Goal: Transaction & Acquisition: Purchase product/service

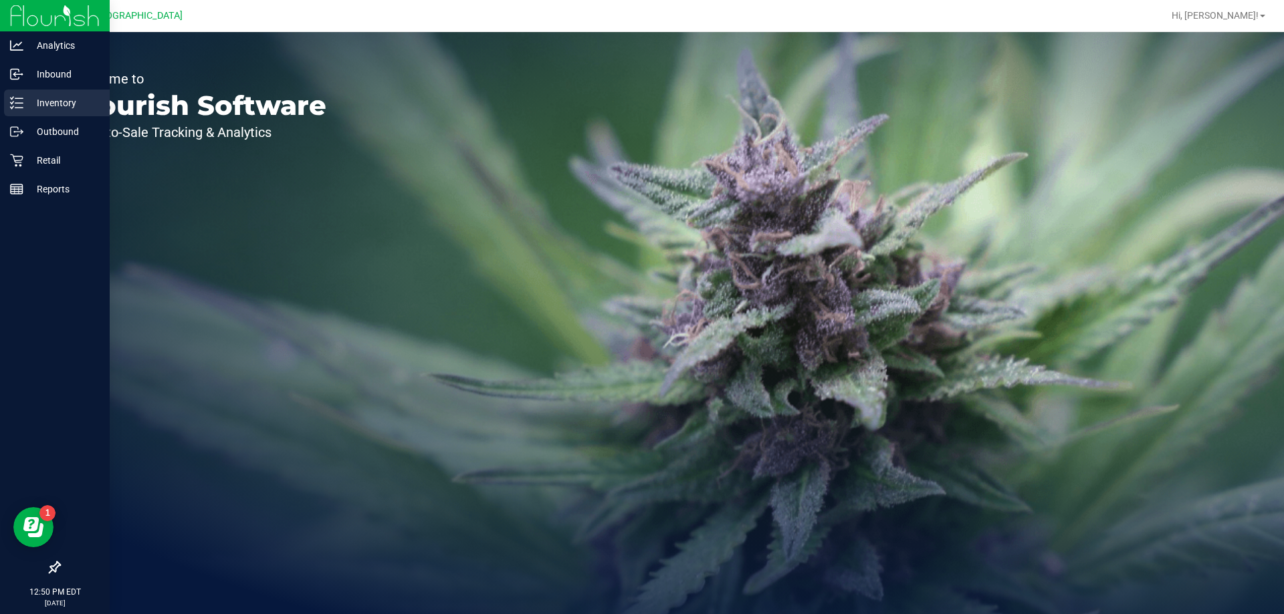
click at [32, 105] on p "Inventory" at bounding box center [63, 103] width 80 height 16
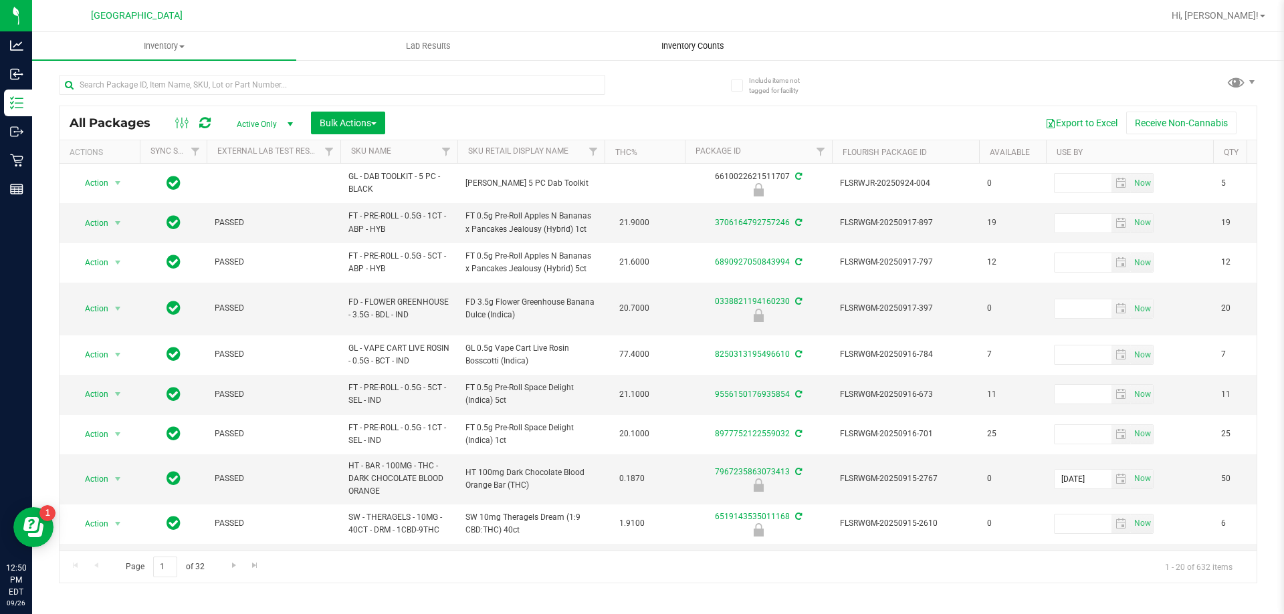
click at [641, 49] on span "Inventory Counts" at bounding box center [692, 46] width 99 height 12
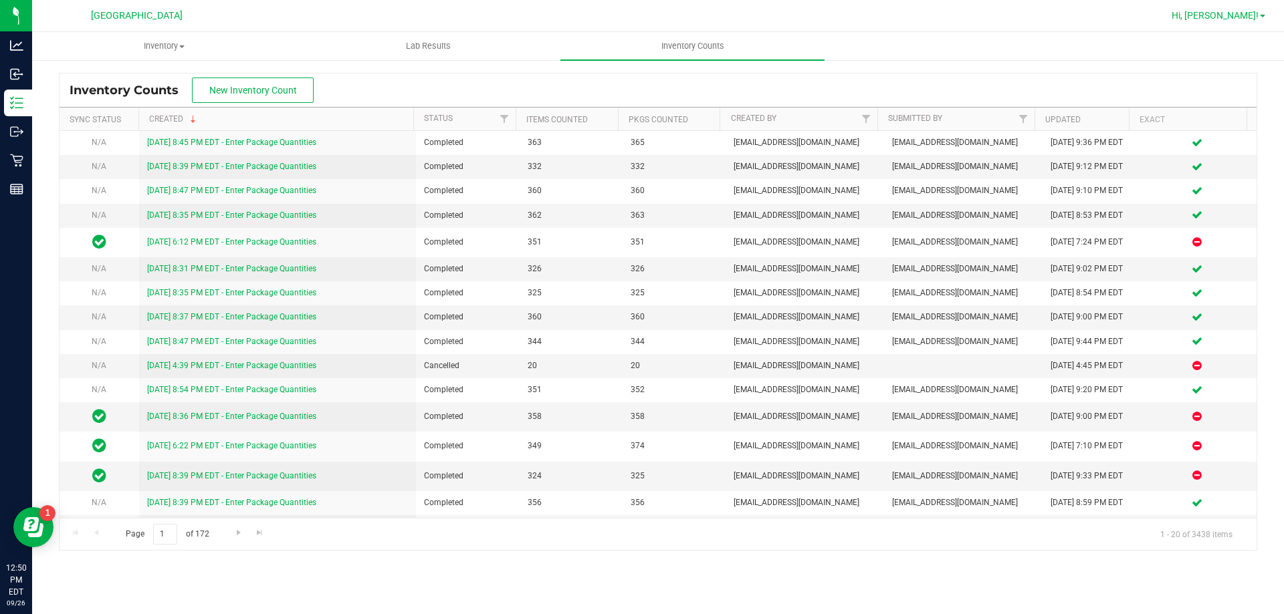
click at [641, 19] on span "Hi, [PERSON_NAME]!" at bounding box center [1214, 15] width 87 height 11
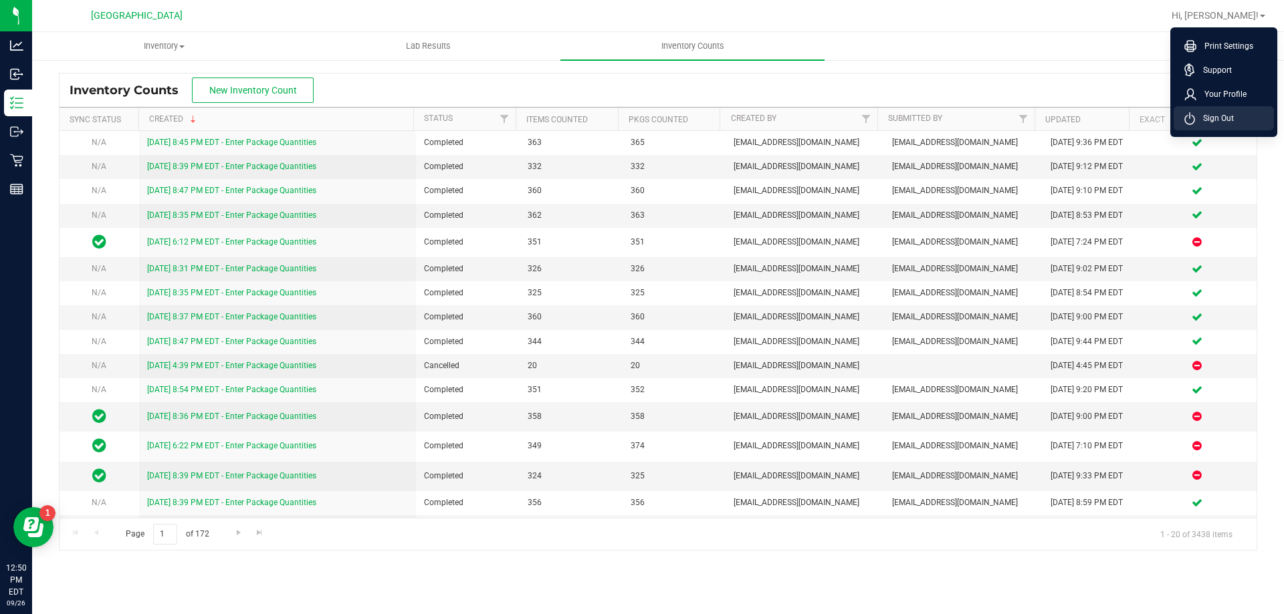
click at [641, 124] on span "Sign Out" at bounding box center [1214, 118] width 39 height 13
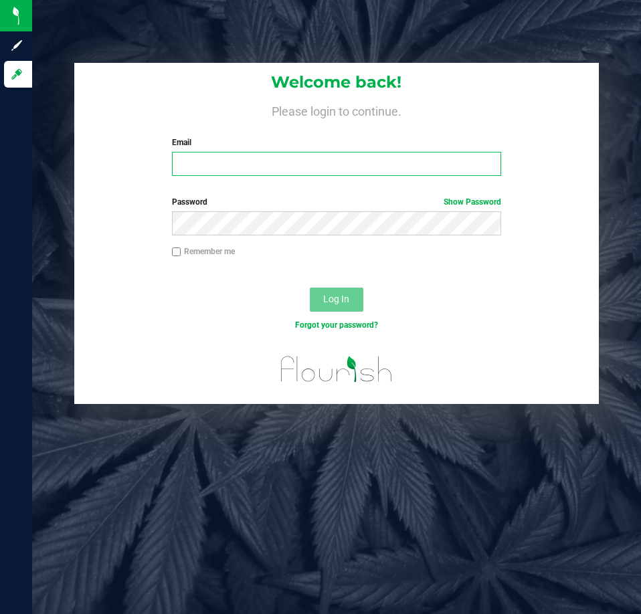
click at [299, 167] on input "Email" at bounding box center [336, 164] width 329 height 24
type input "[EMAIL_ADDRESS][DOMAIN_NAME]"
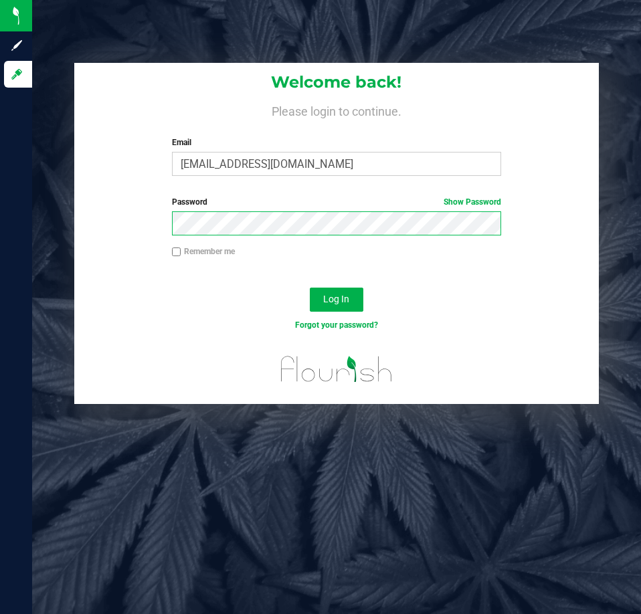
click at [310, 288] on button "Log In" at bounding box center [336, 300] width 53 height 24
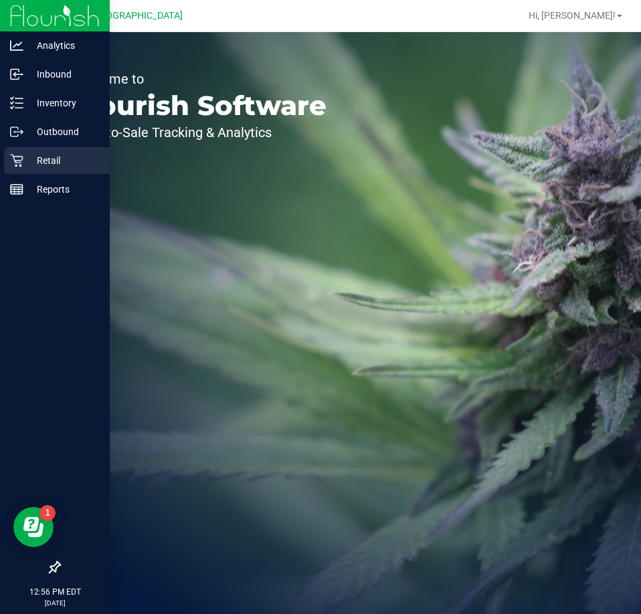
click at [27, 154] on p "Retail" at bounding box center [63, 160] width 80 height 16
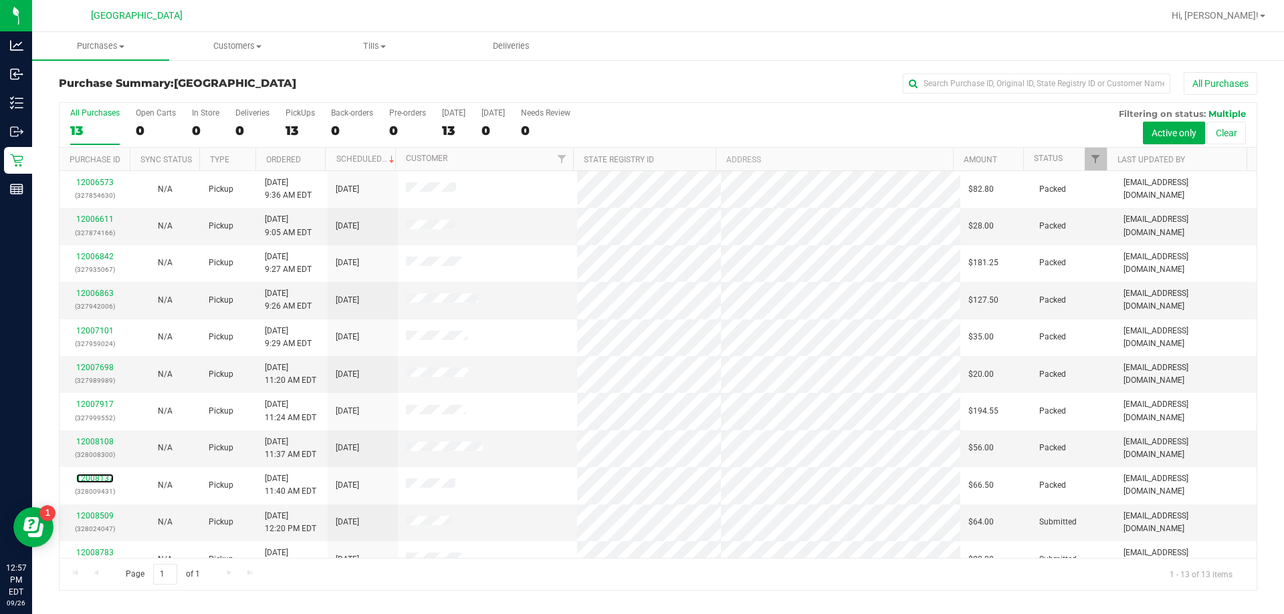
click at [92, 477] on link "12008137" at bounding box center [94, 478] width 37 height 9
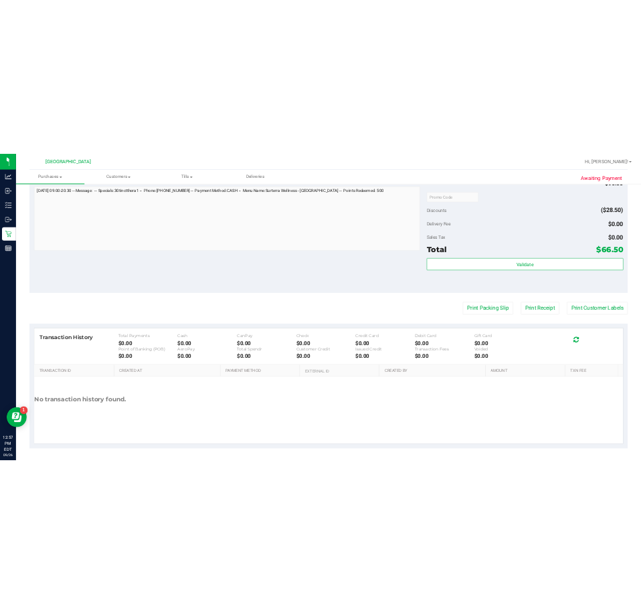
scroll to position [334, 0]
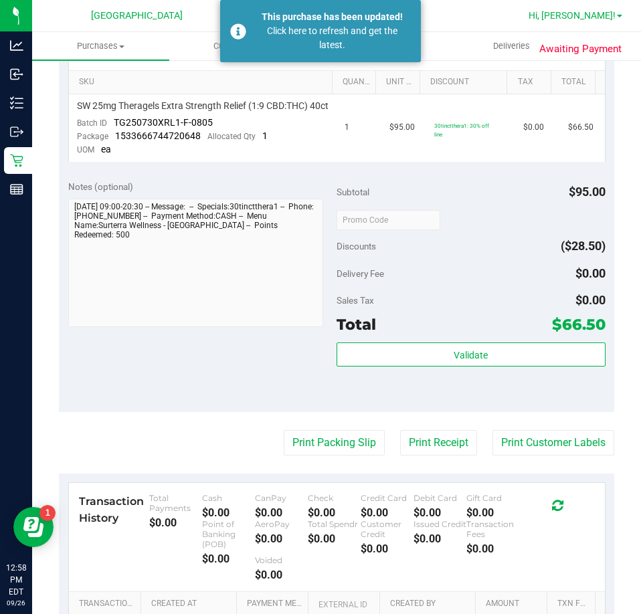
click at [601, 14] on span "Hi, [PERSON_NAME]!" at bounding box center [571, 15] width 87 height 11
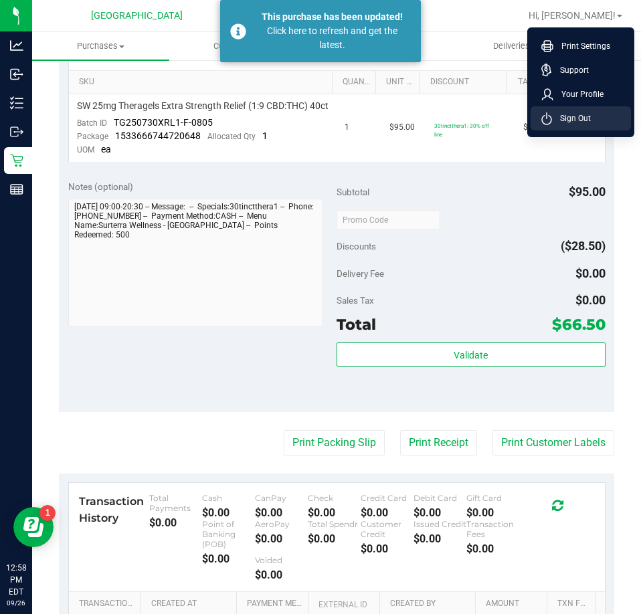
click at [582, 114] on span "Sign Out" at bounding box center [571, 118] width 39 height 13
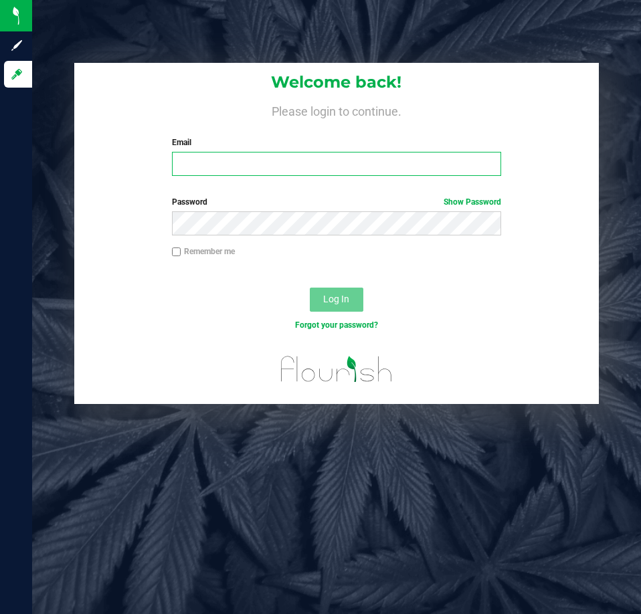
click at [199, 165] on input "Email" at bounding box center [336, 164] width 329 height 24
type input "[EMAIL_ADDRESS][DOMAIN_NAME]"
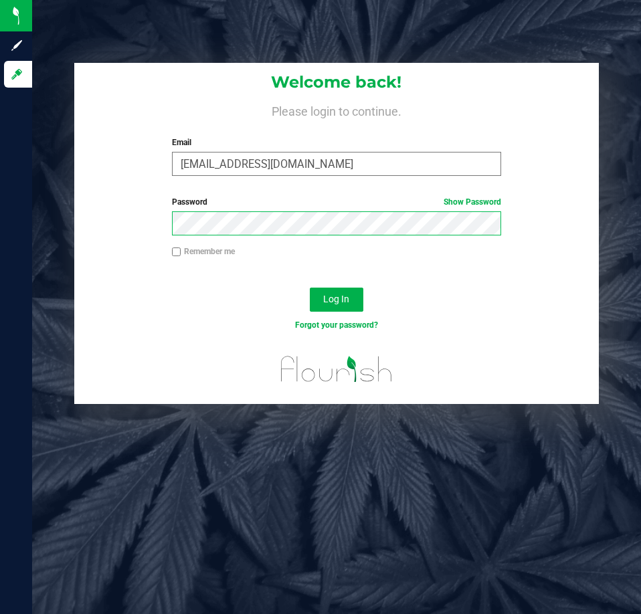
click at [310, 288] on button "Log In" at bounding box center [336, 300] width 53 height 24
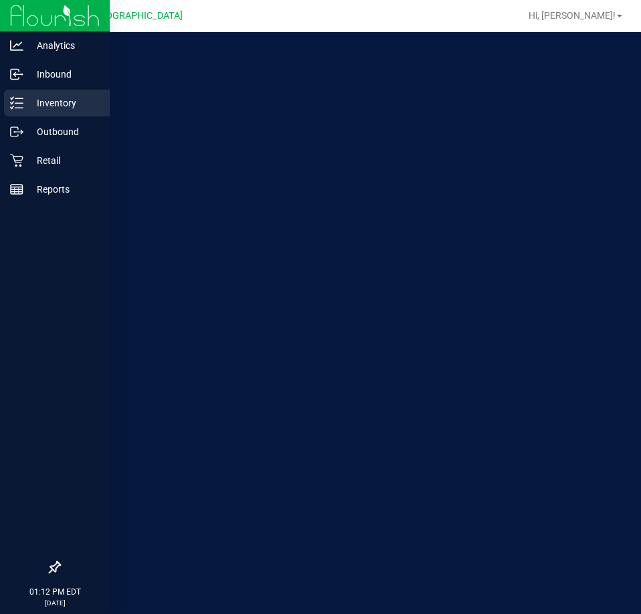
click at [71, 109] on p "Inventory" at bounding box center [63, 103] width 80 height 16
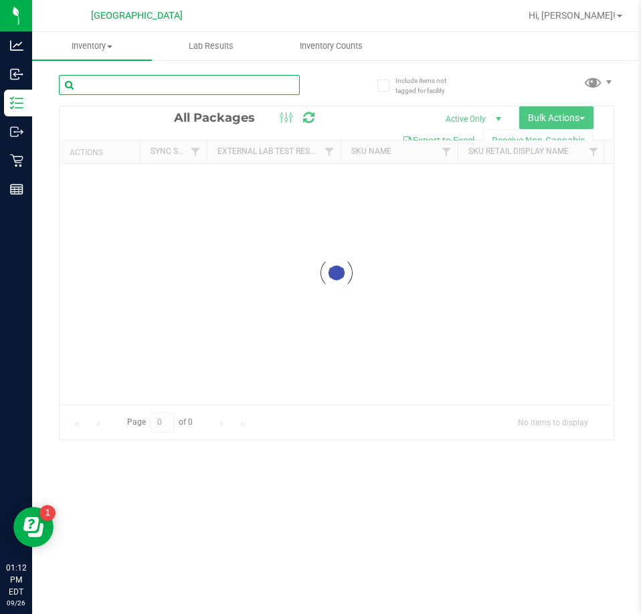
click at [166, 87] on input "text" at bounding box center [179, 85] width 241 height 20
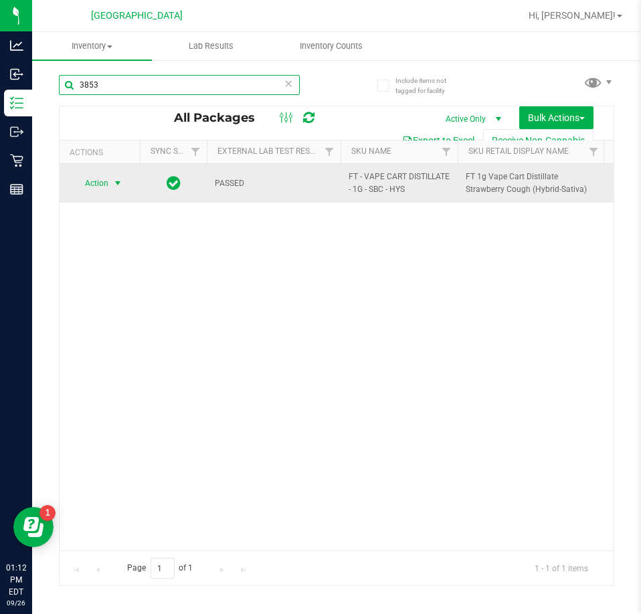
type input "3853"
click at [101, 180] on span "Action" at bounding box center [91, 183] width 36 height 19
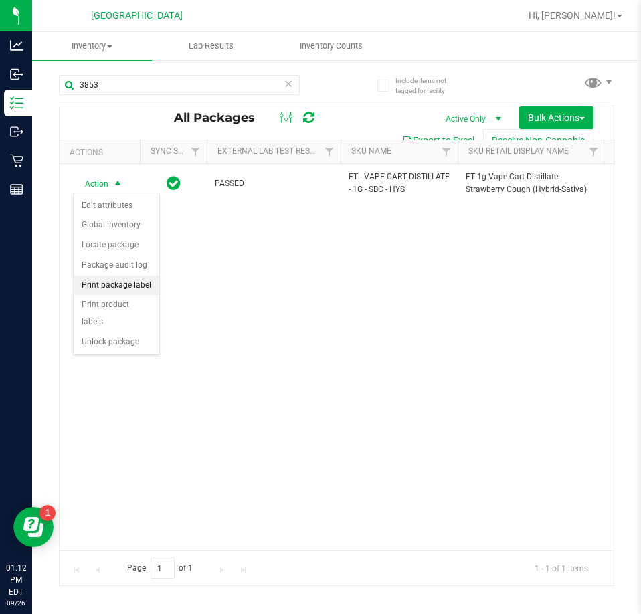
click at [106, 285] on li "Print package label" at bounding box center [117, 285] width 86 height 20
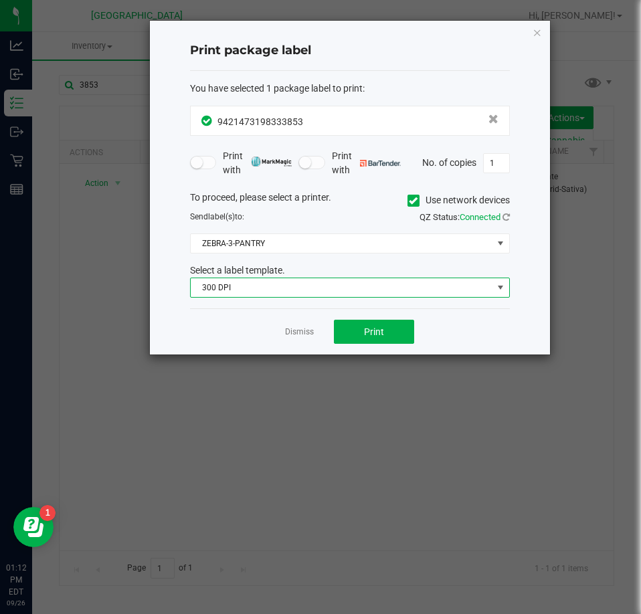
click at [318, 287] on span "300 DPI" at bounding box center [342, 287] width 302 height 19
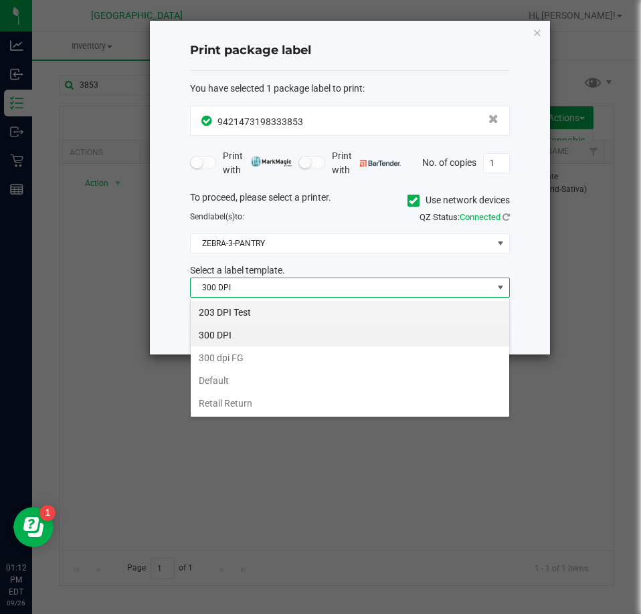
scroll to position [20, 320]
click at [273, 302] on li "203 DPI Test" at bounding box center [350, 312] width 318 height 23
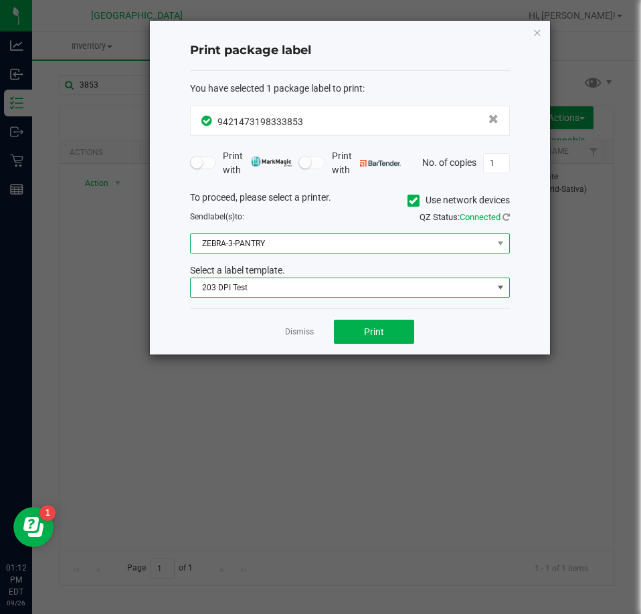
click at [326, 247] on span "ZEBRA-3-PANTRY" at bounding box center [342, 243] width 302 height 19
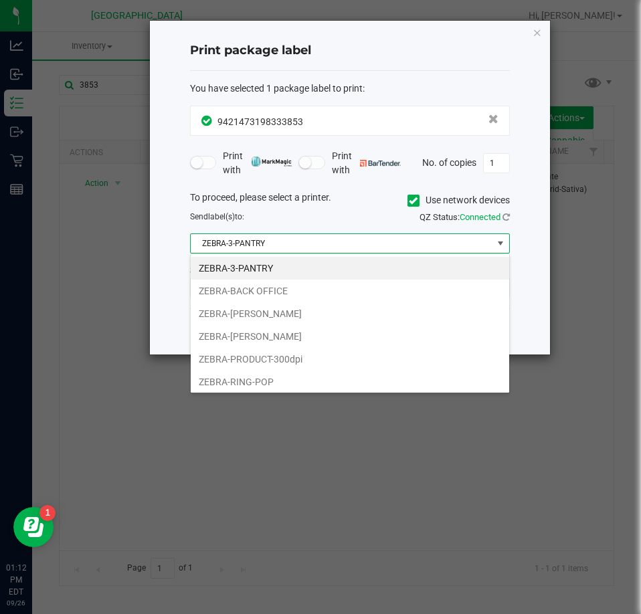
drag, startPoint x: 249, startPoint y: 324, endPoint x: 275, endPoint y: 334, distance: 27.1
click at [250, 326] on li "ZEBRA-[PERSON_NAME]" at bounding box center [350, 336] width 318 height 23
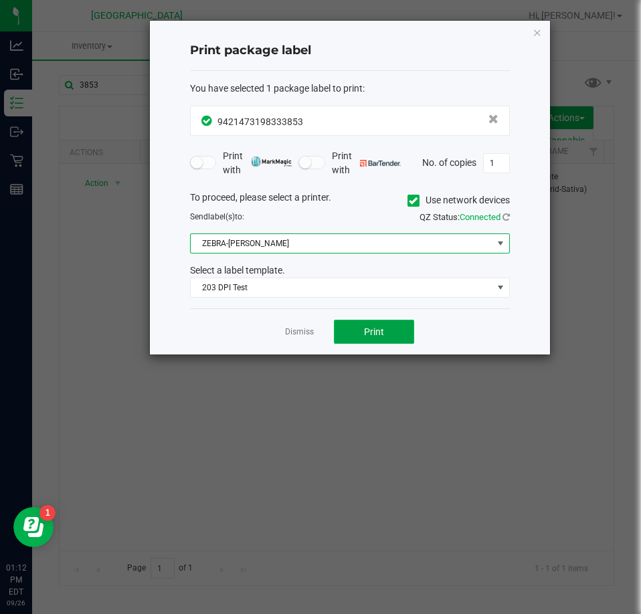
click at [393, 331] on button "Print" at bounding box center [374, 332] width 80 height 24
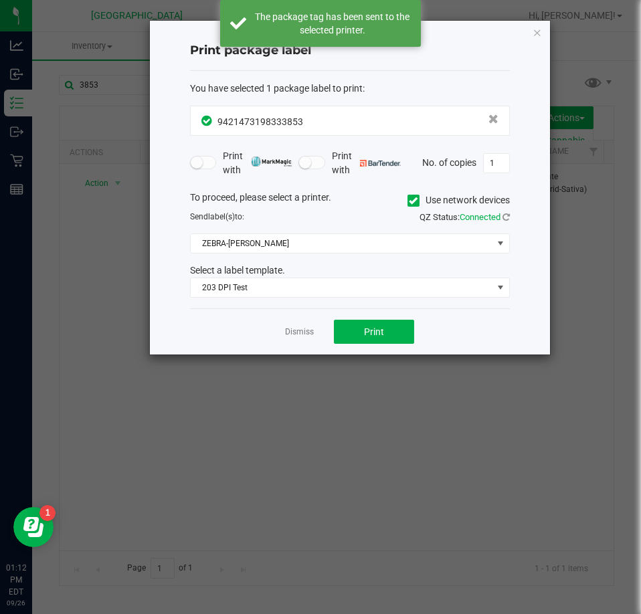
drag, startPoint x: 118, startPoint y: 362, endPoint x: 245, endPoint y: 352, distance: 128.1
click at [130, 361] on ngb-modal-window "Print package label You have selected 1 package label to print : 94214731983338…" at bounding box center [325, 307] width 651 height 614
click at [305, 344] on div "Dismiss Print" at bounding box center [350, 331] width 320 height 46
click at [298, 329] on link "Dismiss" at bounding box center [299, 331] width 29 height 11
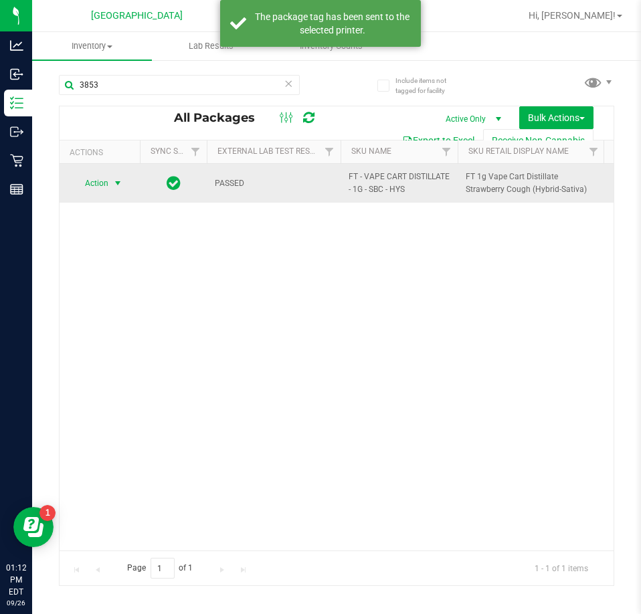
drag, startPoint x: 88, startPoint y: 176, endPoint x: 88, endPoint y: 185, distance: 8.7
click at [88, 184] on span "Action" at bounding box center [91, 183] width 36 height 19
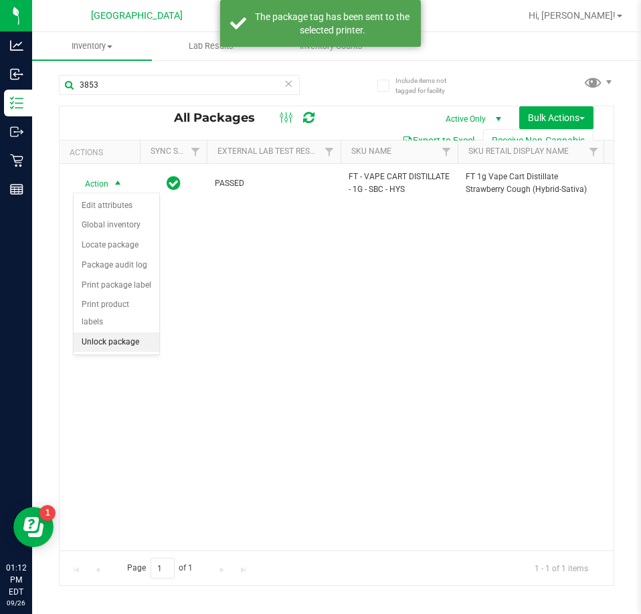
click at [116, 332] on li "Unlock package" at bounding box center [117, 342] width 86 height 20
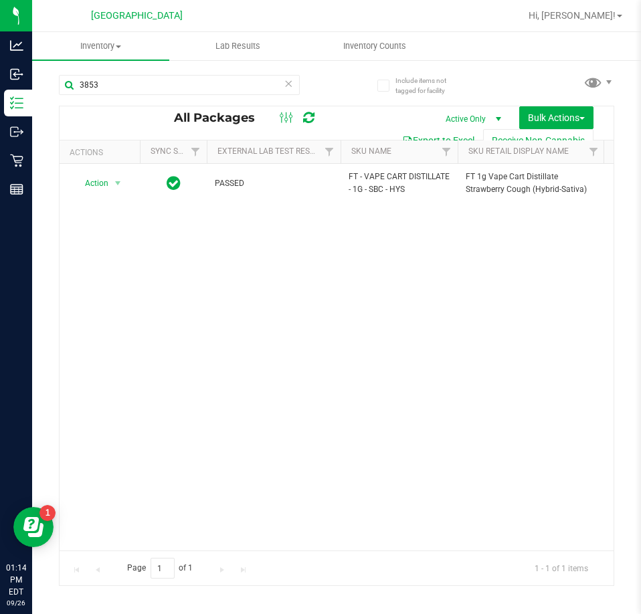
click at [162, 344] on div "Action Action Adjust qty Create package Edit attributes Global inventory Locate…" at bounding box center [337, 357] width 554 height 386
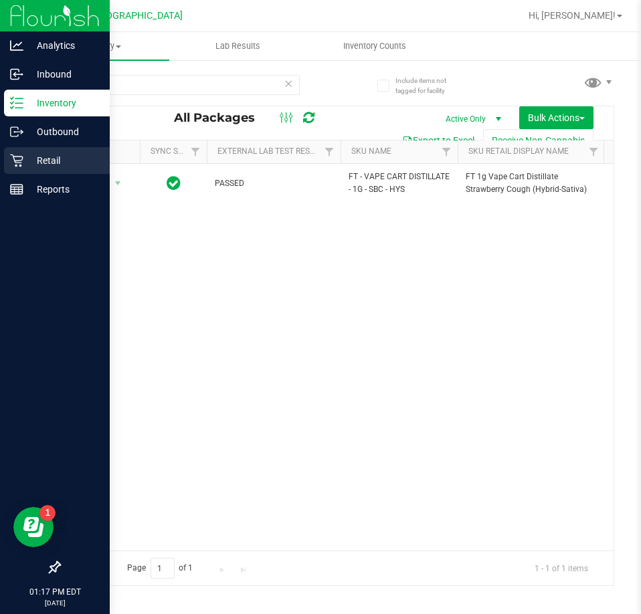
click at [36, 162] on p "Retail" at bounding box center [63, 160] width 80 height 16
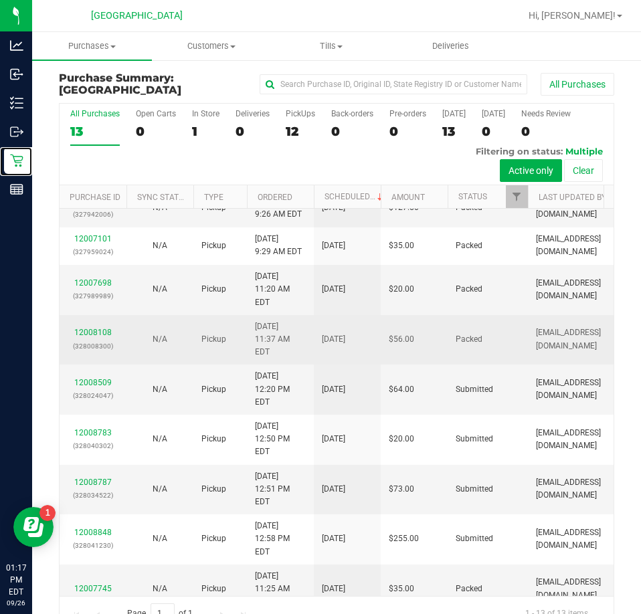
scroll to position [142, 0]
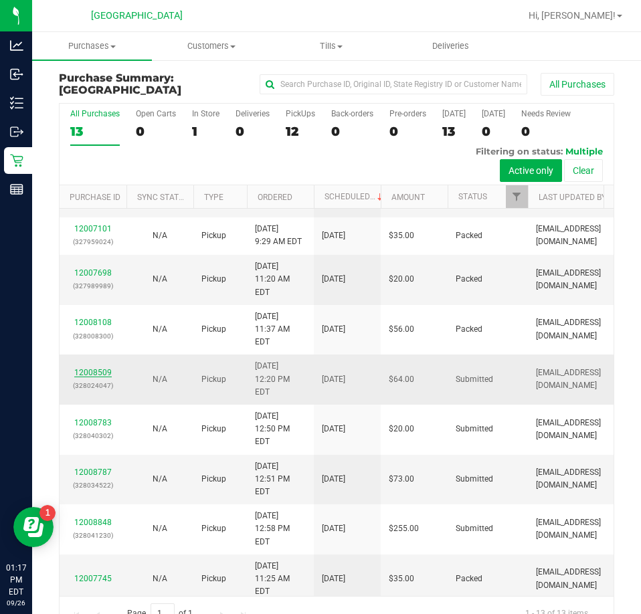
click at [101, 372] on link "12008509" at bounding box center [92, 372] width 37 height 9
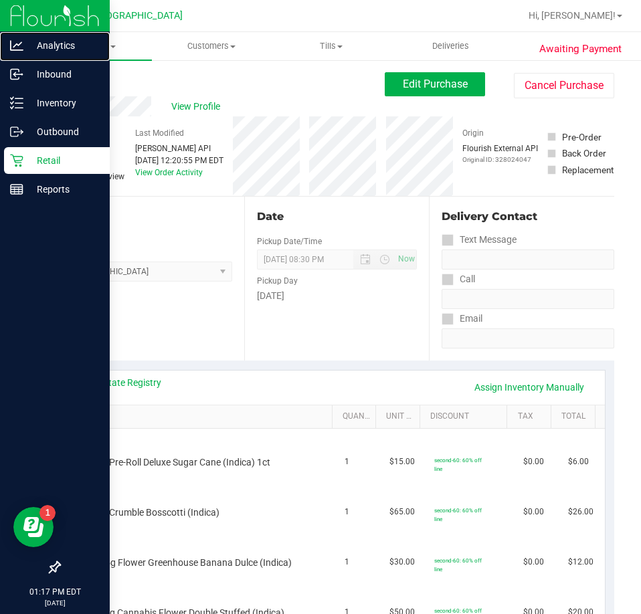
drag, startPoint x: 26, startPoint y: 32, endPoint x: 33, endPoint y: 24, distance: 10.9
click at [27, 30] on nav "Analytics Inbound Inventory Outbound Retail Reports 01:17 PM EDT [DATE] 09/26" at bounding box center [55, 307] width 110 height 614
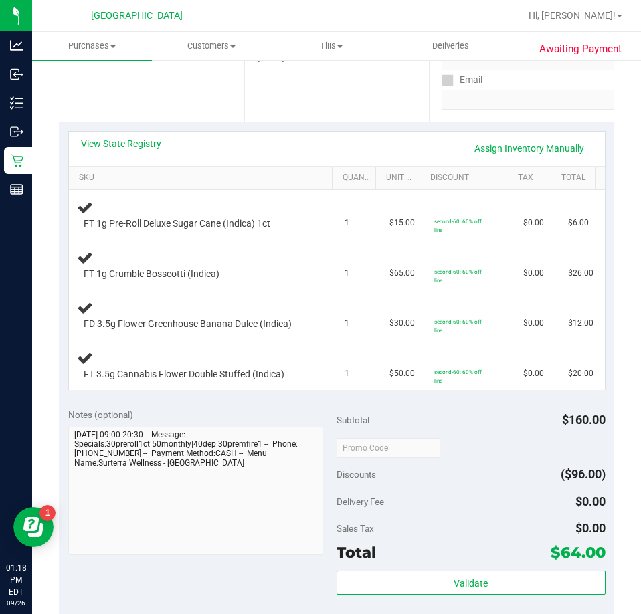
scroll to position [267, 0]
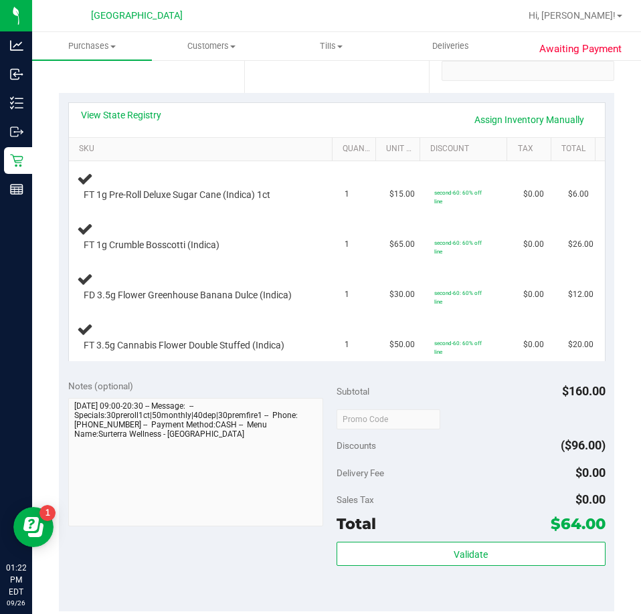
click at [33, 18] on nav "[GEOGRAPHIC_DATA] WC Hi, [PERSON_NAME]!" at bounding box center [336, 16] width 608 height 32
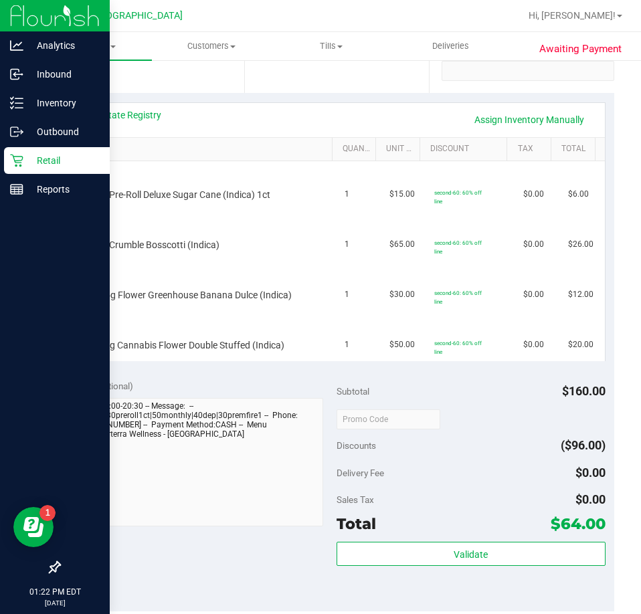
click at [23, 19] on img at bounding box center [55, 15] width 90 height 31
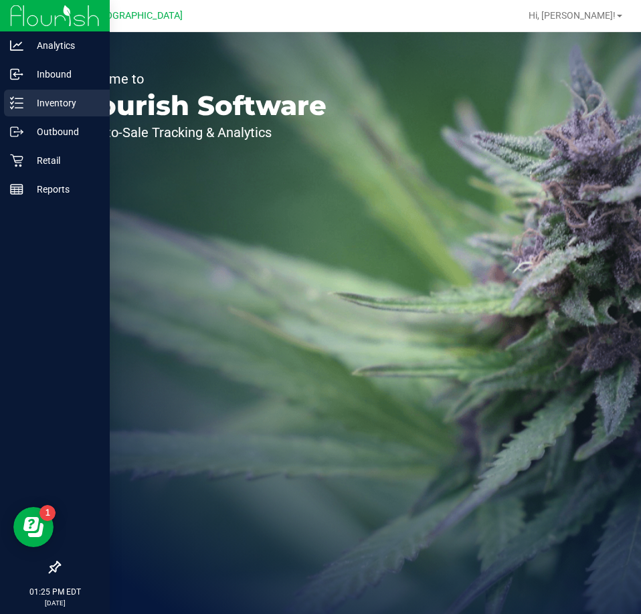
click at [57, 93] on div "Inventory" at bounding box center [57, 103] width 106 height 27
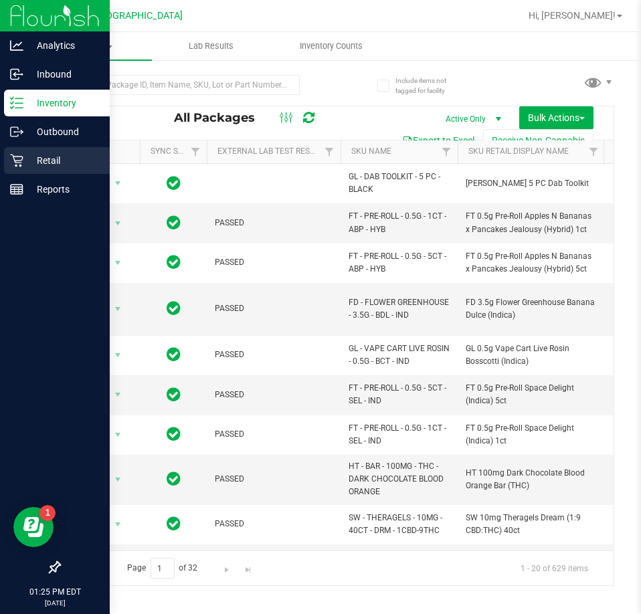
click at [21, 159] on icon at bounding box center [16, 160] width 13 height 13
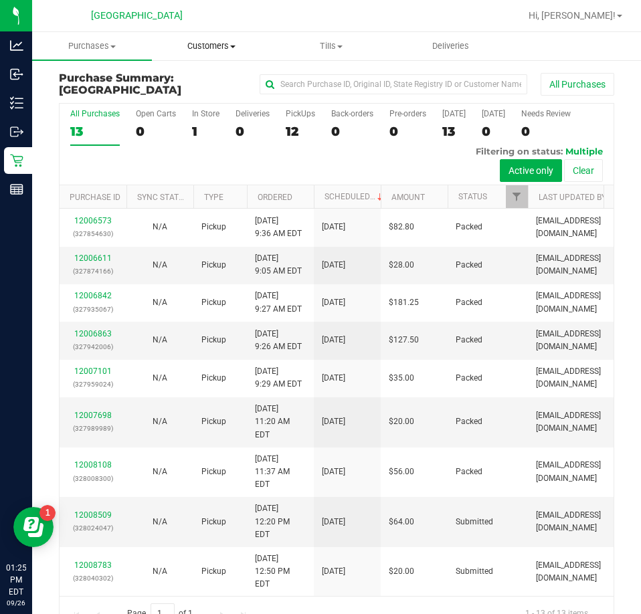
click at [198, 42] on span "Customers" at bounding box center [211, 46] width 118 height 12
click at [193, 82] on span "All customers" at bounding box center [200, 80] width 96 height 11
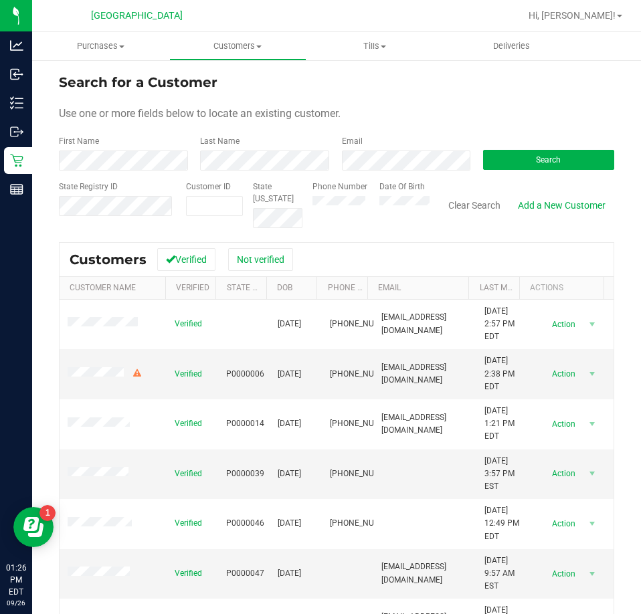
click at [588, 142] on div "Search" at bounding box center [543, 152] width 141 height 35
click at [564, 152] on button "Search" at bounding box center [548, 160] width 131 height 20
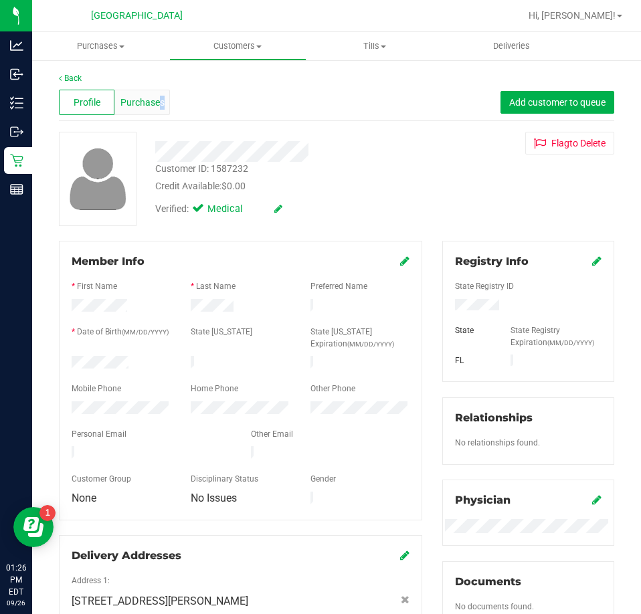
click at [161, 96] on span "Purchases" at bounding box center [142, 103] width 44 height 14
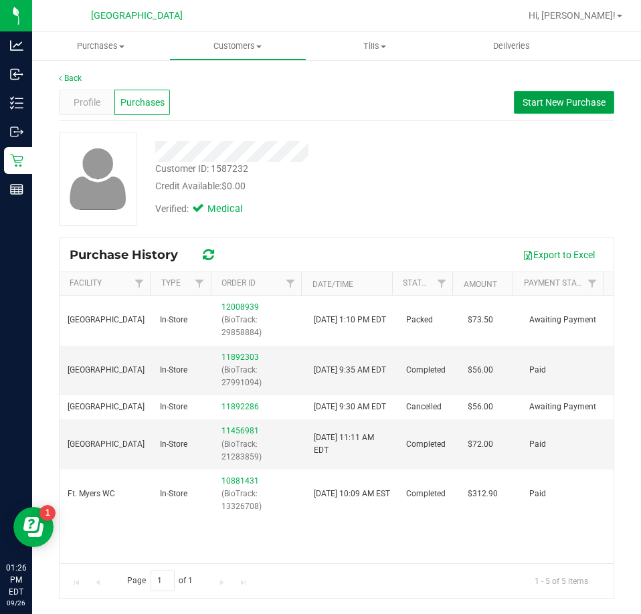
click at [552, 104] on span "Start New Purchase" at bounding box center [563, 102] width 83 height 11
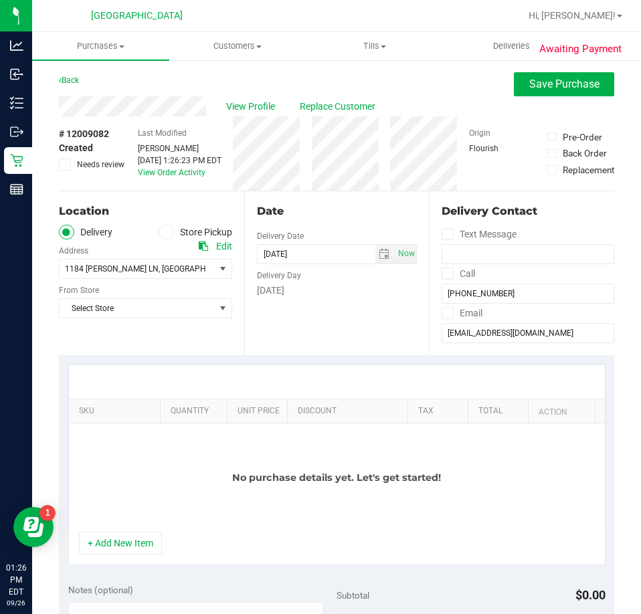
click at [158, 235] on span at bounding box center [165, 232] width 15 height 15
click at [0, 0] on input "Store Pickup" at bounding box center [0, 0] width 0 height 0
click at [140, 265] on span "Select Store" at bounding box center [137, 268] width 155 height 19
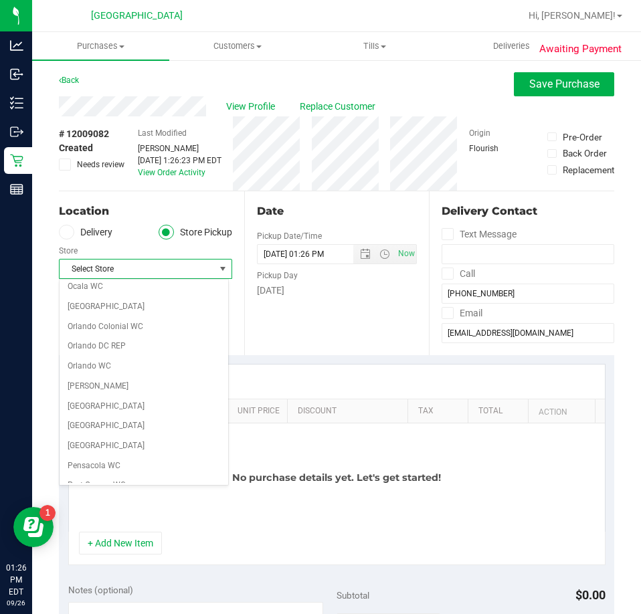
scroll to position [602, 0]
click at [117, 304] on li "[GEOGRAPHIC_DATA]" at bounding box center [144, 306] width 169 height 20
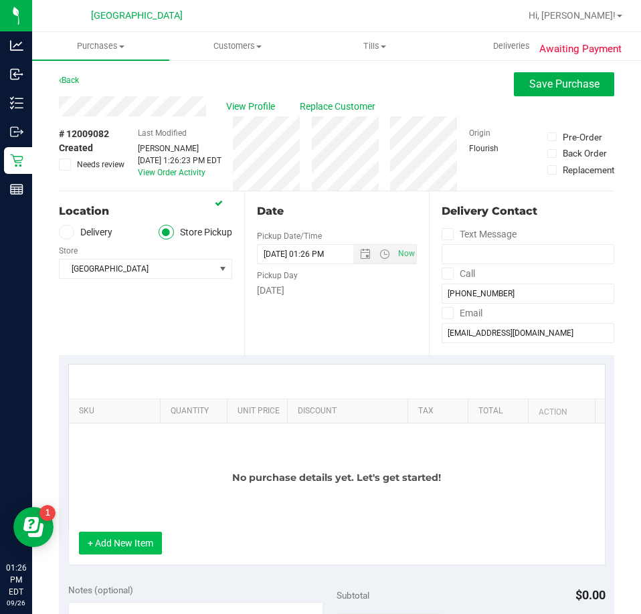
click at [128, 538] on button "+ Add New Item" at bounding box center [120, 543] width 83 height 23
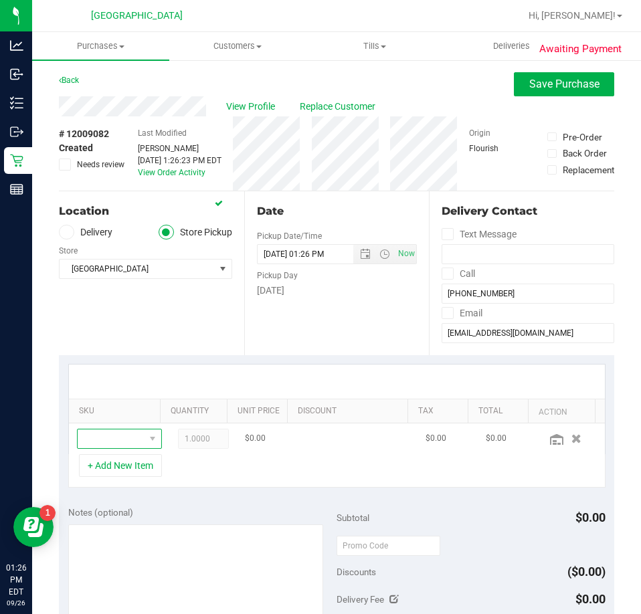
click at [114, 439] on span "NO DATA FOUND" at bounding box center [111, 438] width 67 height 19
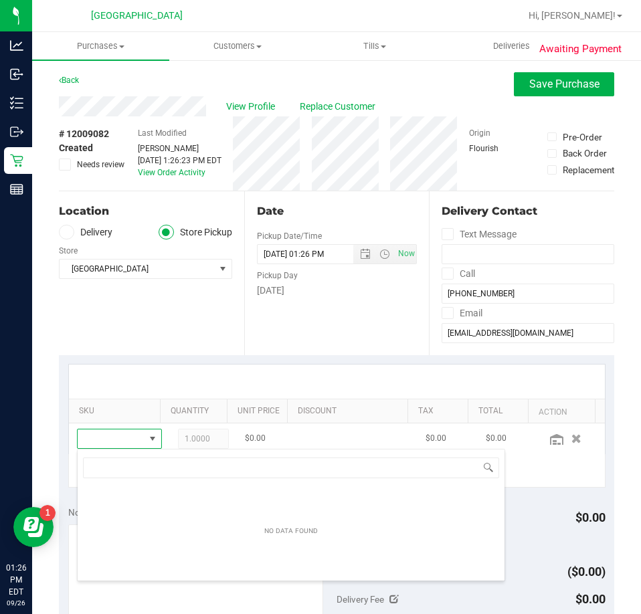
scroll to position [20, 55]
type input "Water"
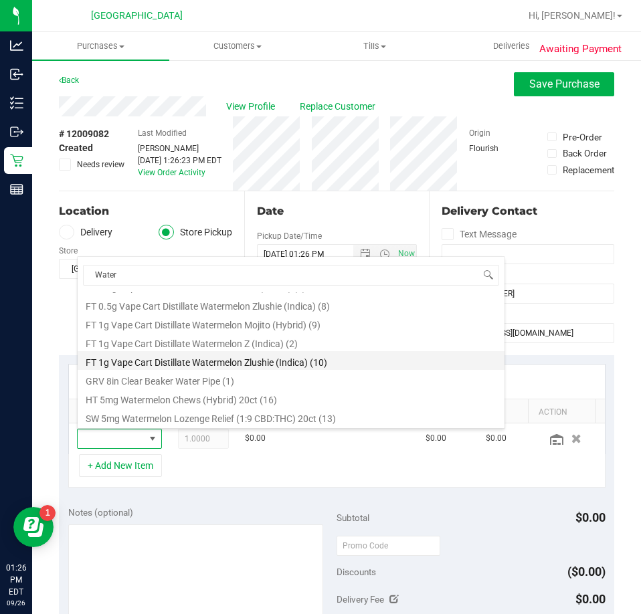
scroll to position [53, 0]
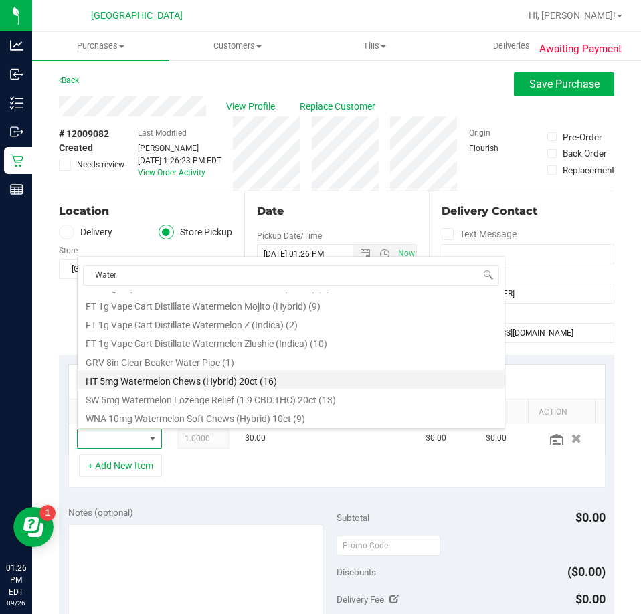
click at [187, 378] on li "HT 5mg Watermelon Chews (Hybrid) 20ct (16)" at bounding box center [291, 379] width 427 height 19
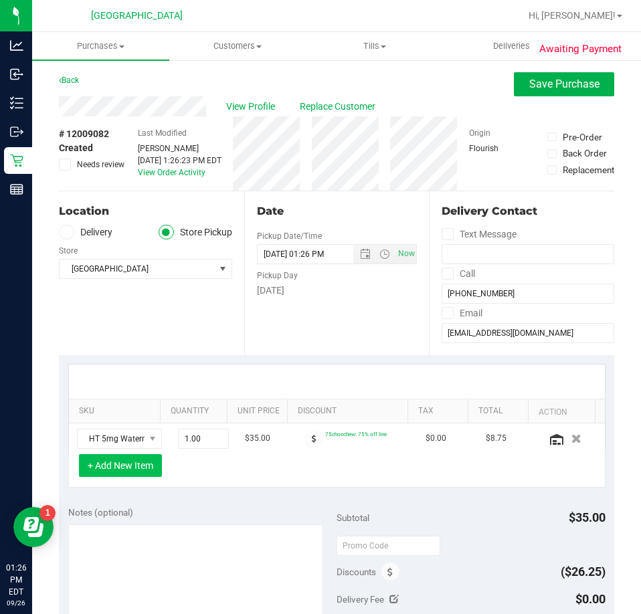
click at [98, 472] on button "+ Add New Item" at bounding box center [120, 465] width 83 height 23
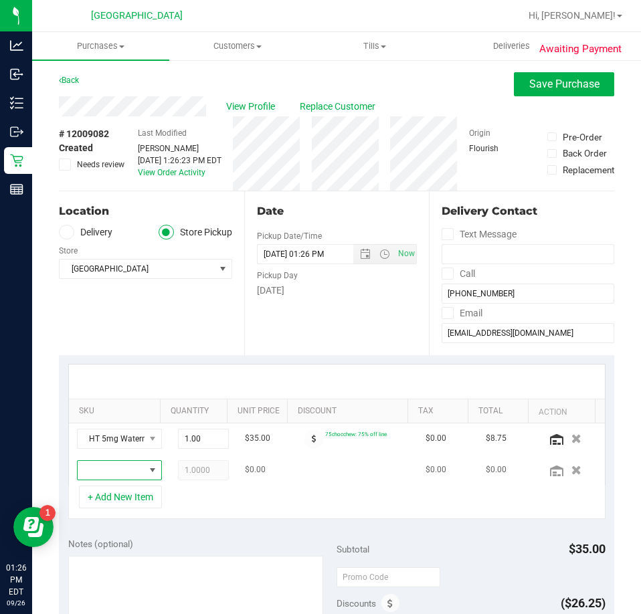
click at [112, 473] on span "NO DATA FOUND" at bounding box center [111, 470] width 67 height 19
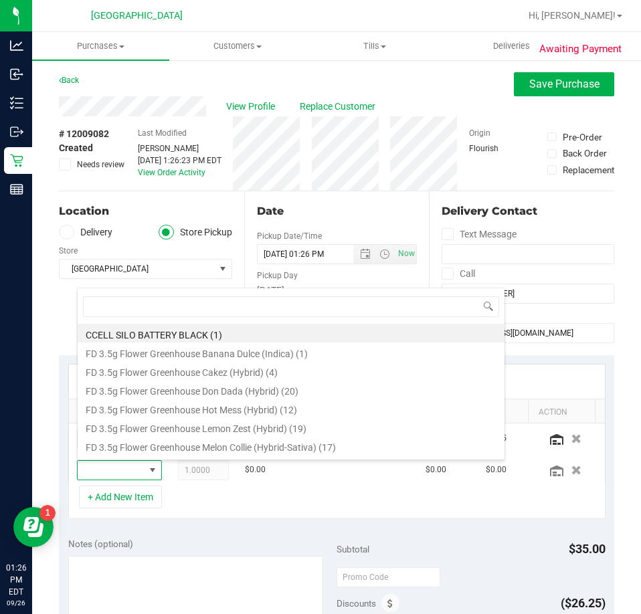
scroll to position [20, 55]
type input "grape"
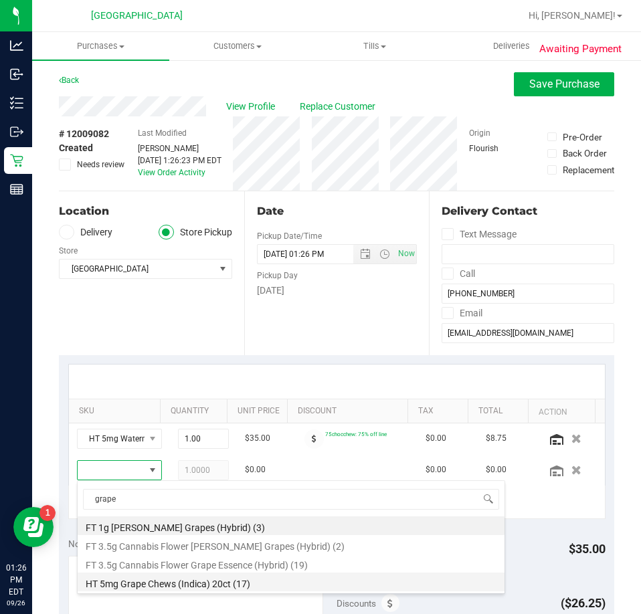
click at [155, 585] on li "HT 5mg Grape Chews (Indica) 20ct (17)" at bounding box center [291, 581] width 427 height 19
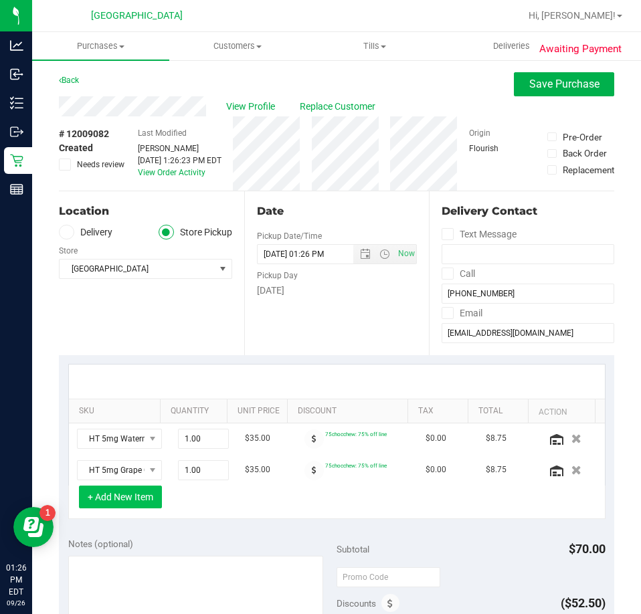
click at [115, 497] on button "+ Add New Item" at bounding box center [120, 496] width 83 height 23
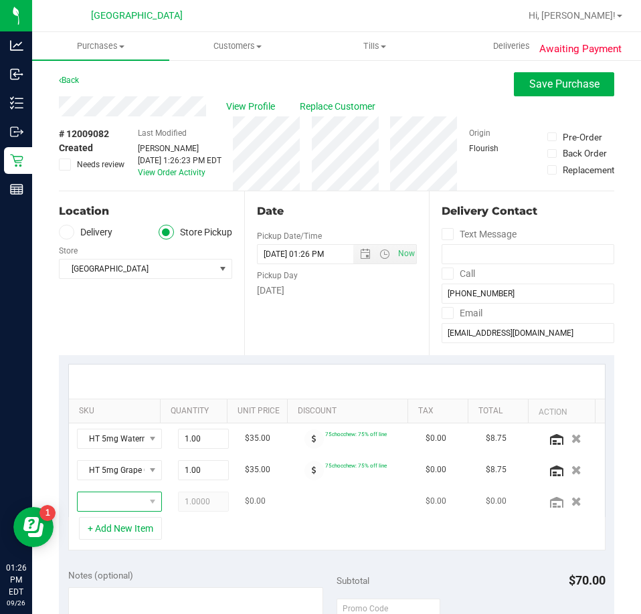
click at [114, 501] on span "NO DATA FOUND" at bounding box center [111, 501] width 67 height 19
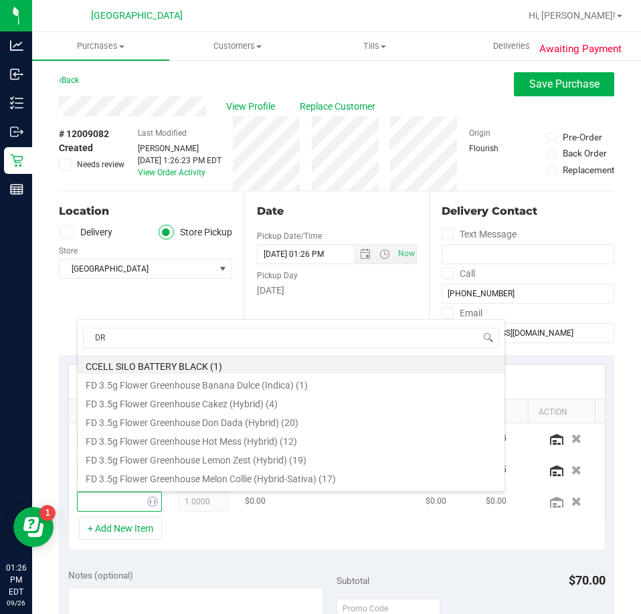
type input "DRM"
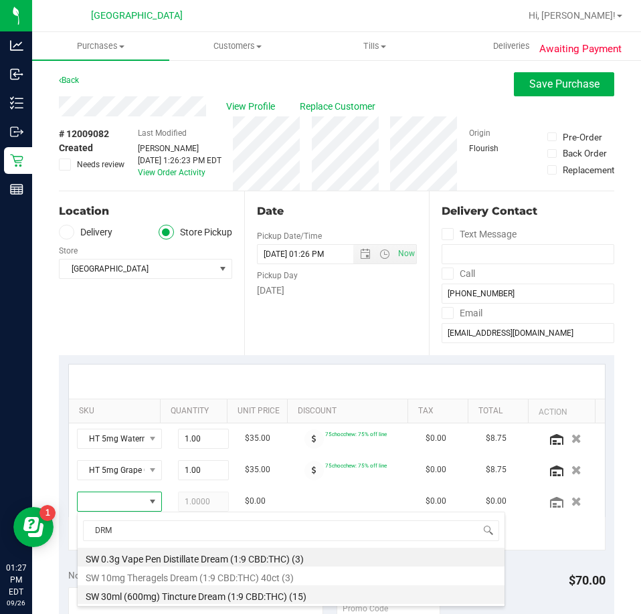
click at [173, 594] on li "SW 30ml (600mg) Tincture Dream (1:9 CBD:THC) (15)" at bounding box center [291, 594] width 427 height 19
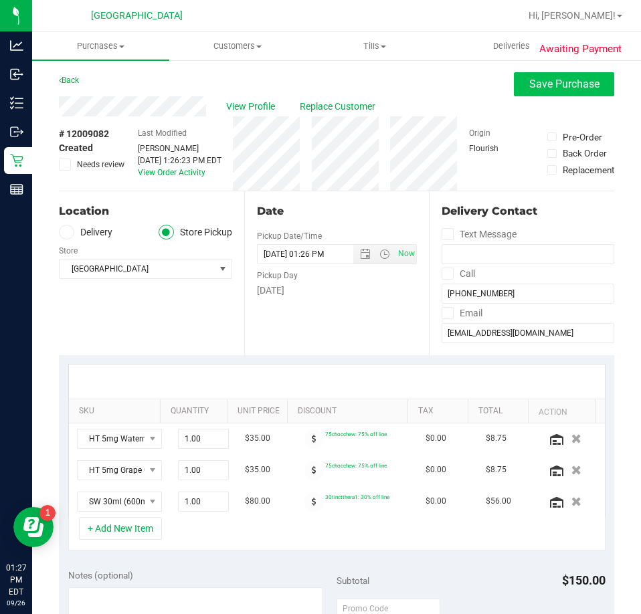
drag, startPoint x: 518, startPoint y: 70, endPoint x: 520, endPoint y: 79, distance: 9.6
click at [519, 77] on div "Awaiting Payment Back Save Purchase View Profile Replace Customer # 12009082 Cr…" at bounding box center [336, 616] width 608 height 1115
click at [529, 79] on span "Save Purchase" at bounding box center [564, 84] width 70 height 13
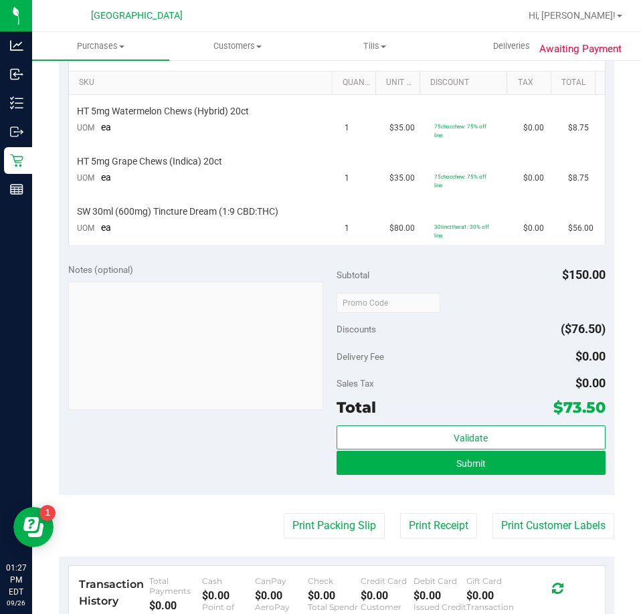
scroll to position [334, 0]
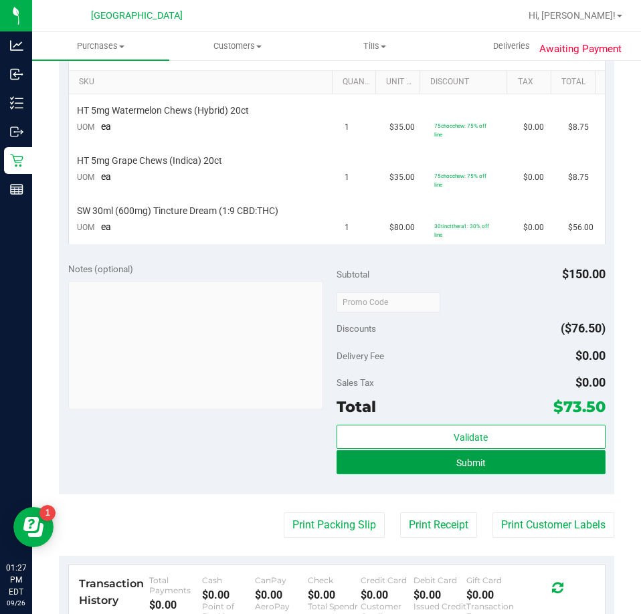
click at [393, 463] on button "Submit" at bounding box center [470, 462] width 269 height 24
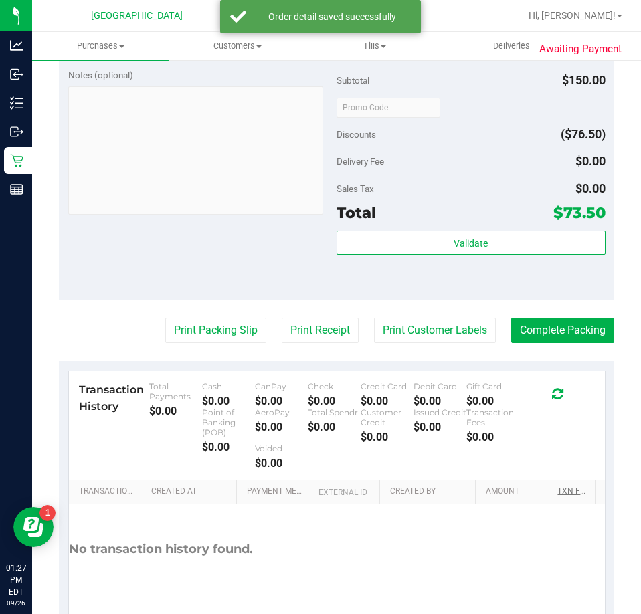
scroll to position [675, 0]
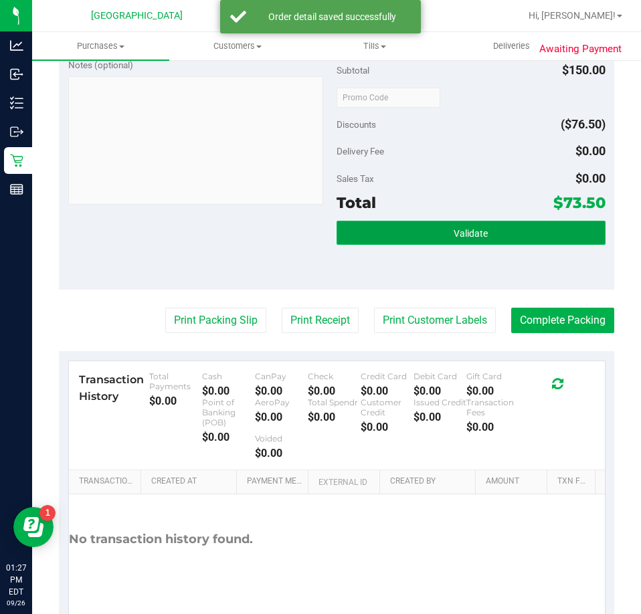
click at [518, 236] on button "Validate" at bounding box center [470, 233] width 269 height 24
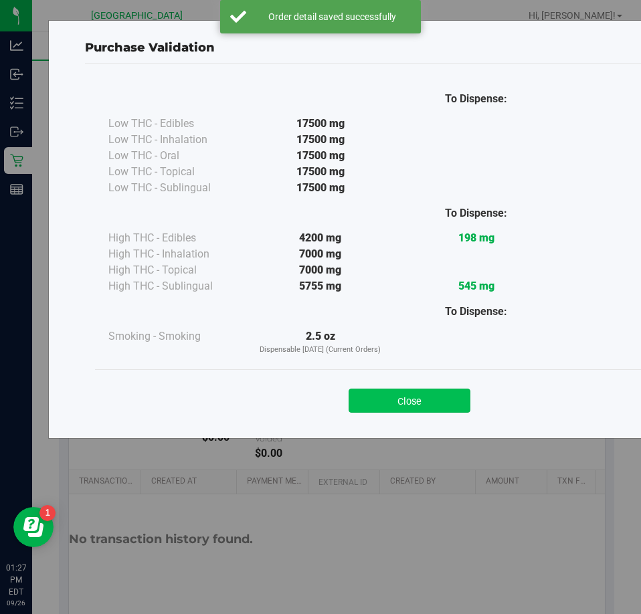
click at [397, 403] on button "Close" at bounding box center [409, 400] width 122 height 24
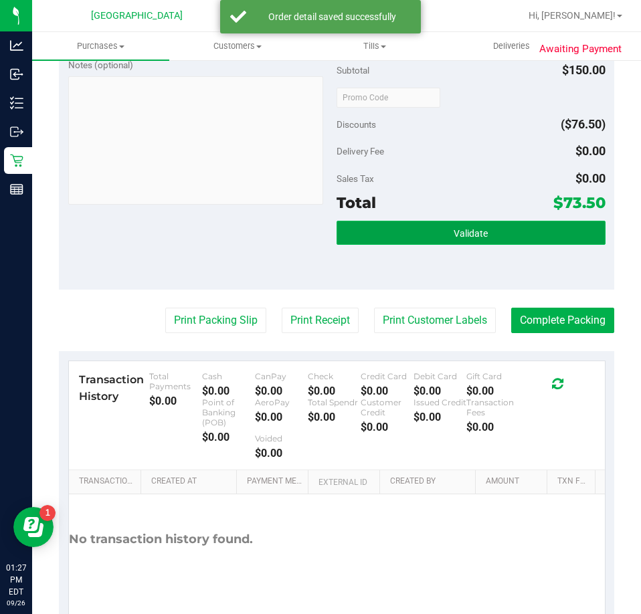
click at [502, 243] on button "Validate" at bounding box center [470, 233] width 269 height 24
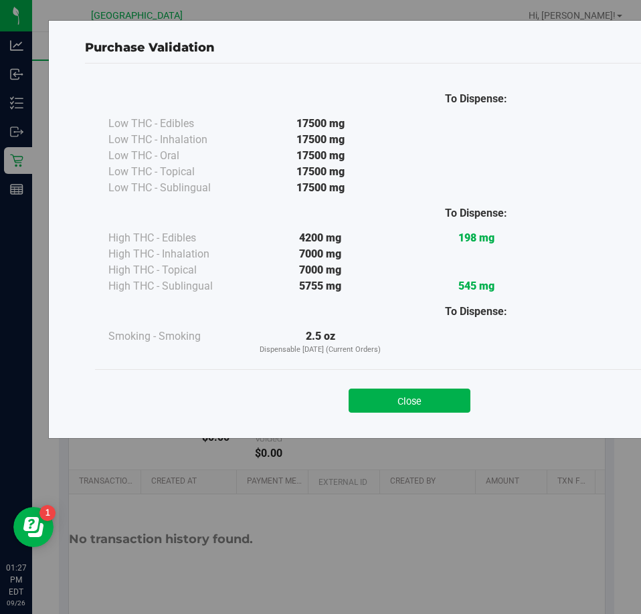
drag, startPoint x: 376, startPoint y: 397, endPoint x: 530, endPoint y: 328, distance: 167.9
click at [377, 397] on button "Close" at bounding box center [409, 400] width 122 height 24
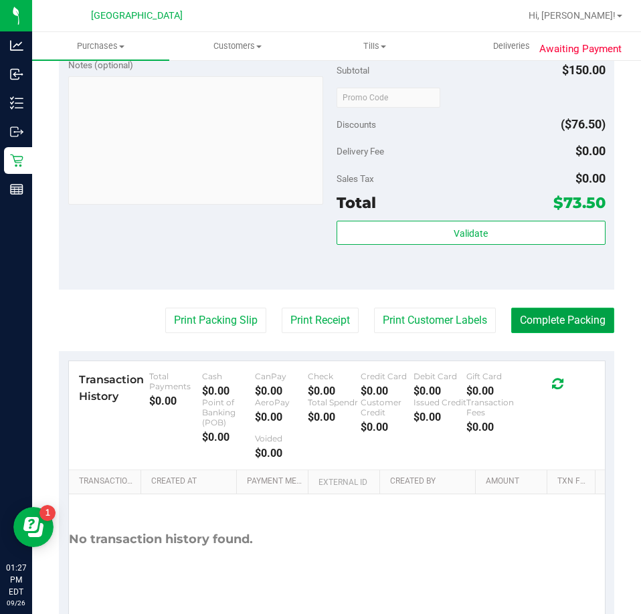
click at [545, 309] on button "Complete Packing" at bounding box center [562, 320] width 103 height 25
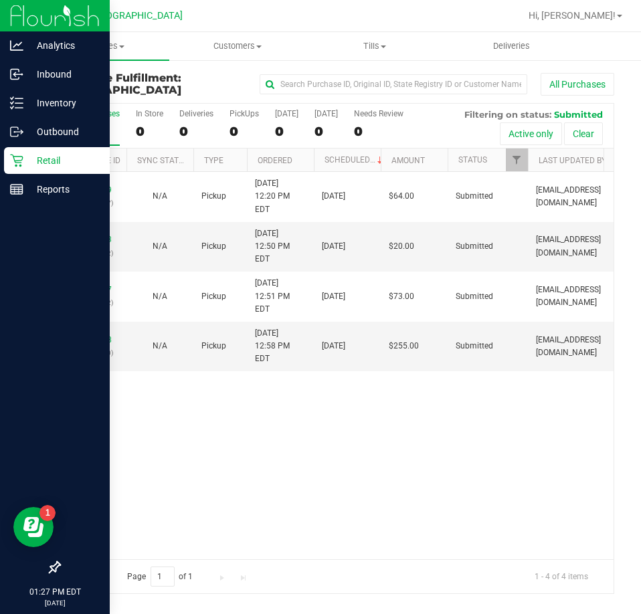
click at [29, 23] on img at bounding box center [55, 15] width 90 height 31
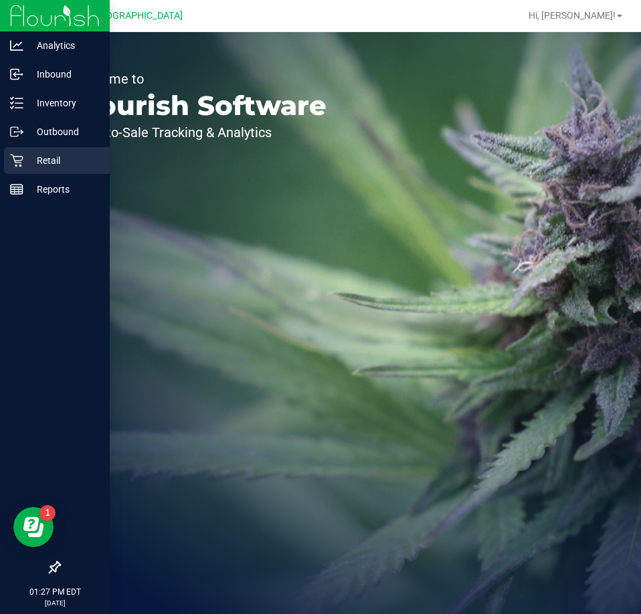
click at [22, 156] on icon at bounding box center [16, 160] width 13 height 13
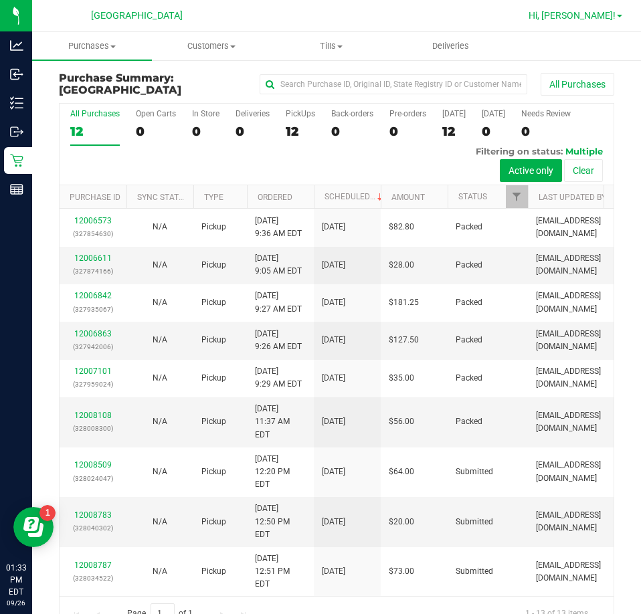
click at [572, 19] on span "Hi, [PERSON_NAME]!" at bounding box center [571, 15] width 87 height 11
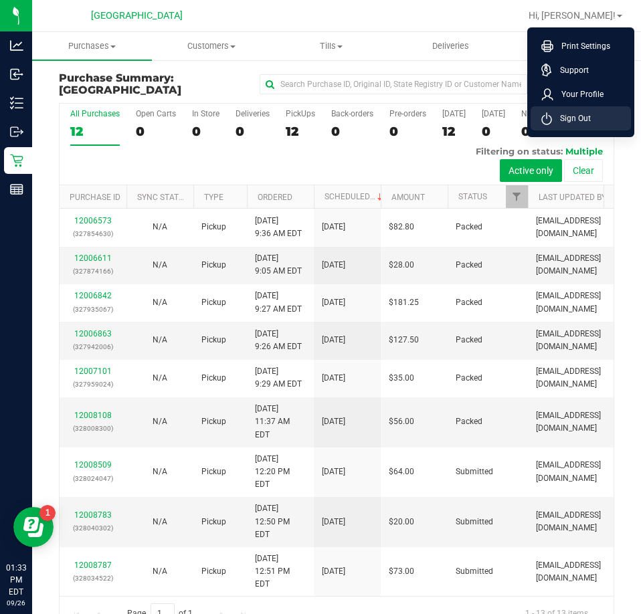
click at [564, 110] on li "Sign Out" at bounding box center [580, 118] width 100 height 24
